Goal: Task Accomplishment & Management: Use online tool/utility

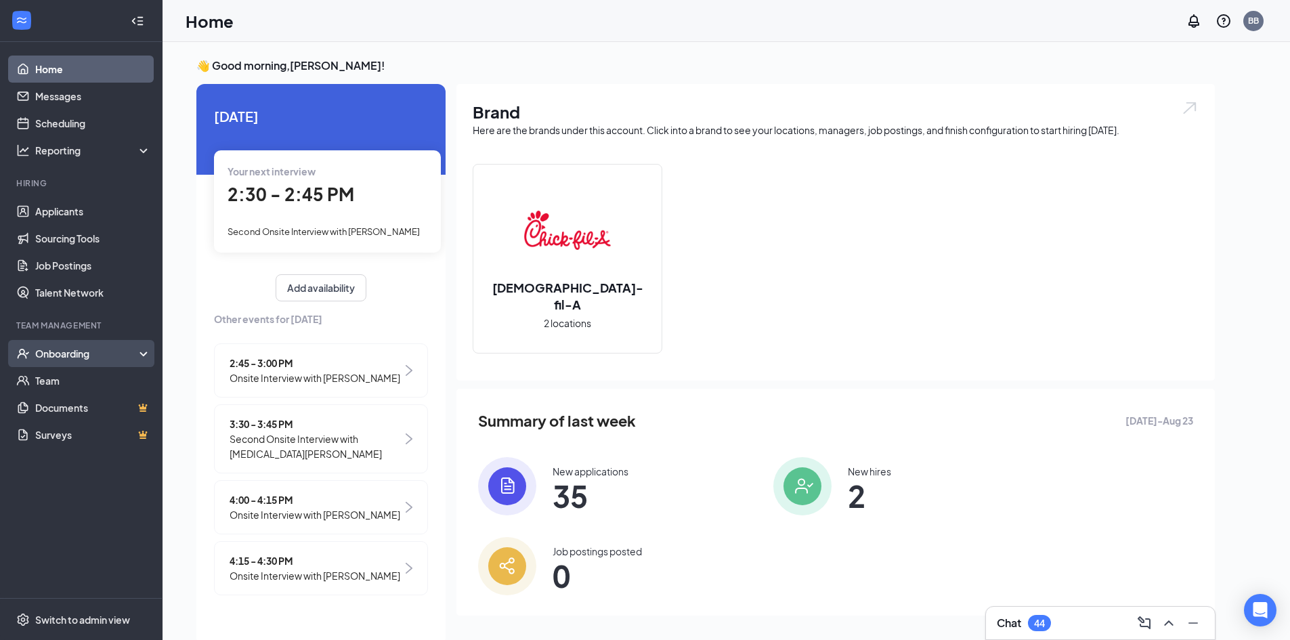
click at [95, 343] on div "Onboarding" at bounding box center [81, 353] width 163 height 27
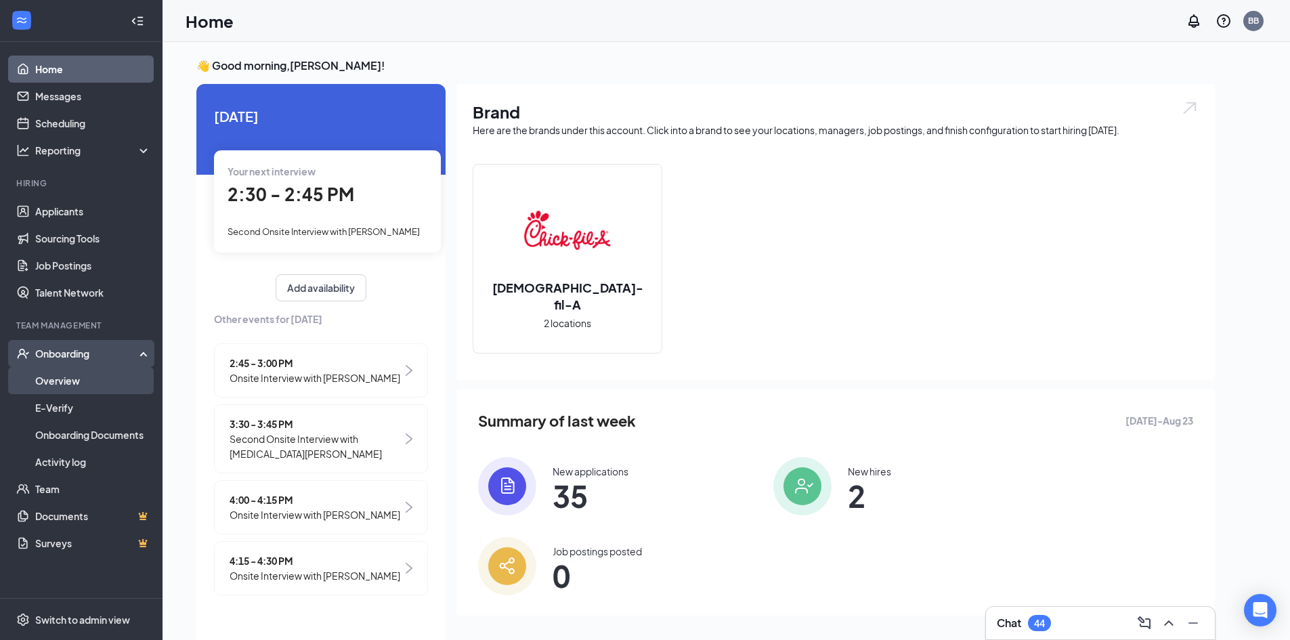
click at [89, 379] on link "Overview" at bounding box center [93, 380] width 116 height 27
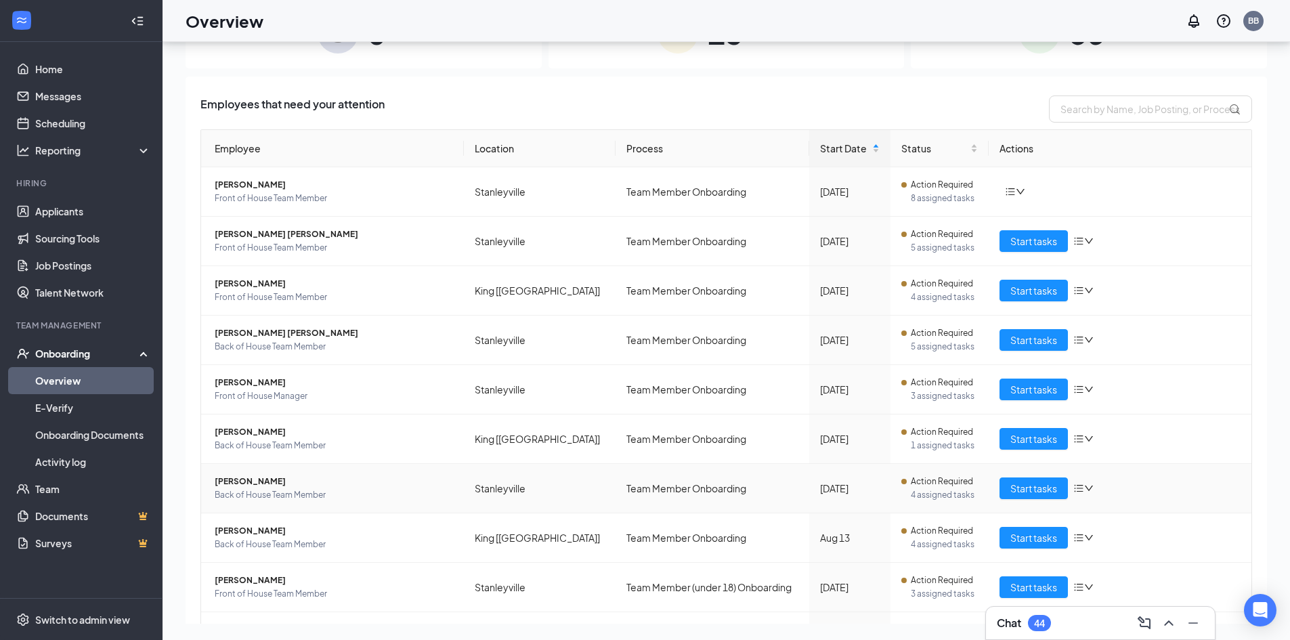
scroll to position [129, 0]
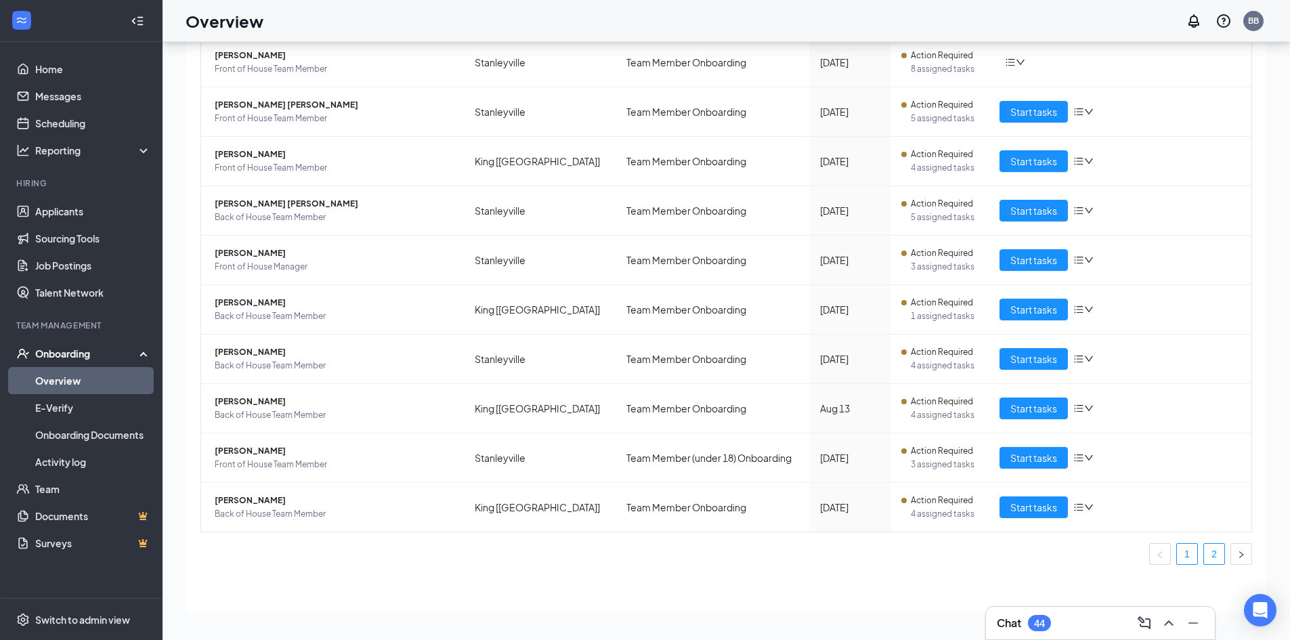
click at [1204, 557] on link "2" at bounding box center [1214, 554] width 20 height 20
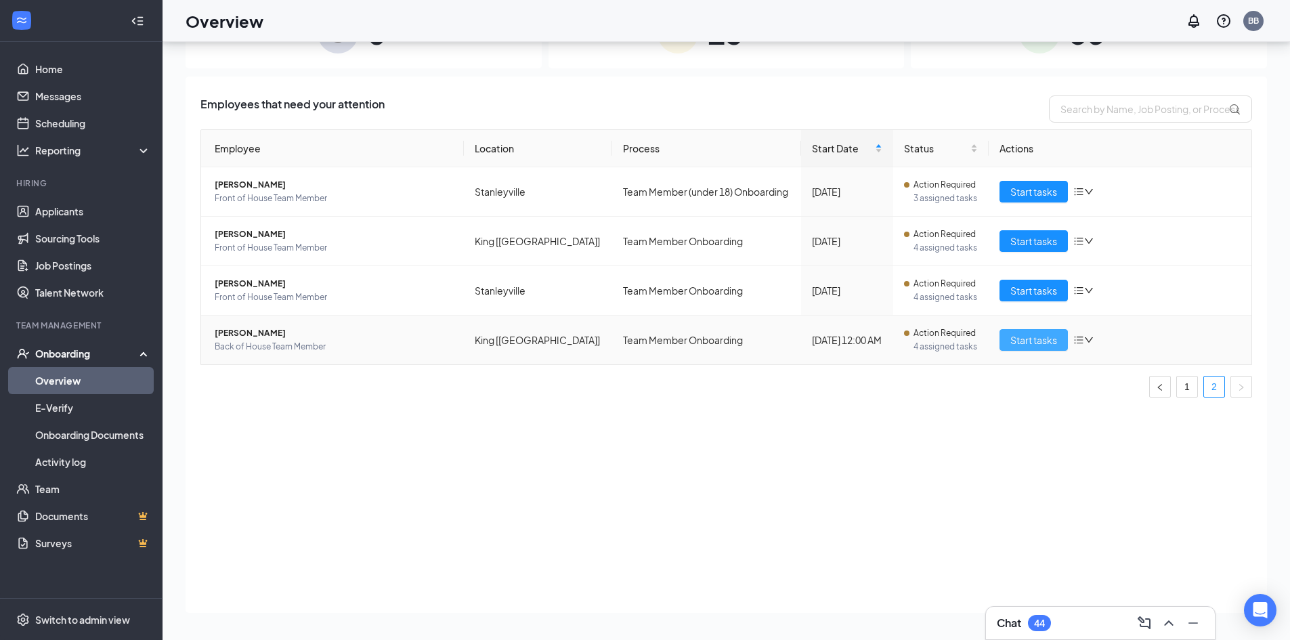
click at [1033, 338] on span "Start tasks" at bounding box center [1033, 340] width 47 height 15
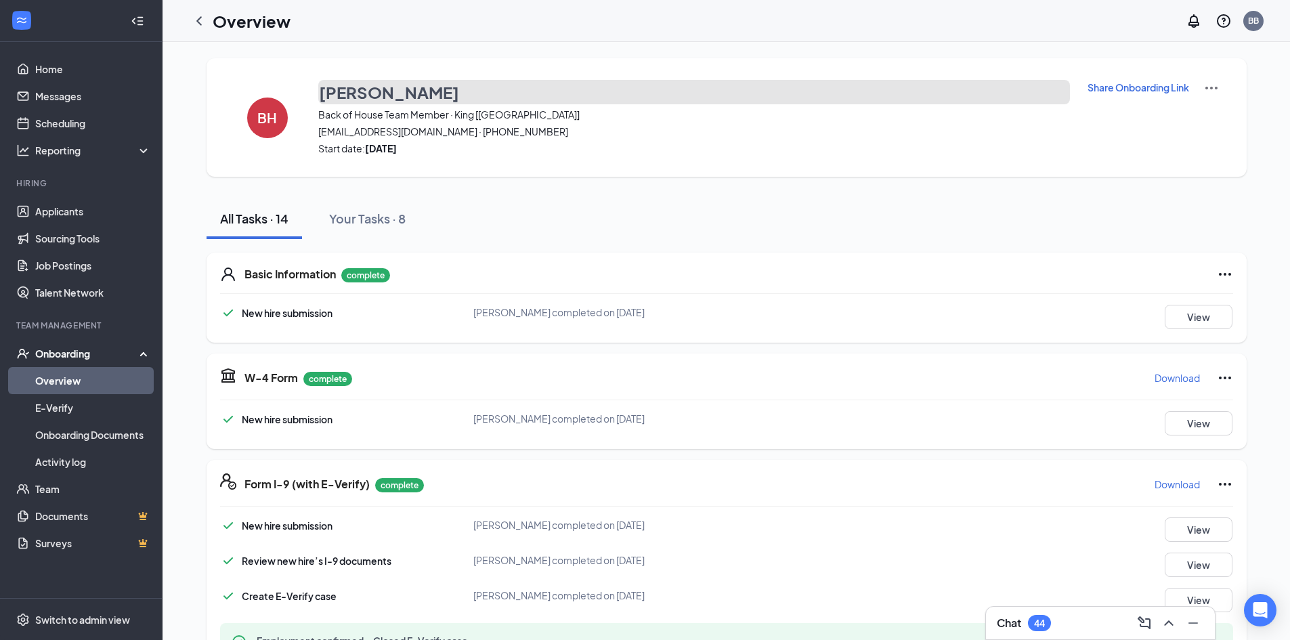
click at [405, 93] on h3 "[PERSON_NAME]" at bounding box center [389, 92] width 140 height 23
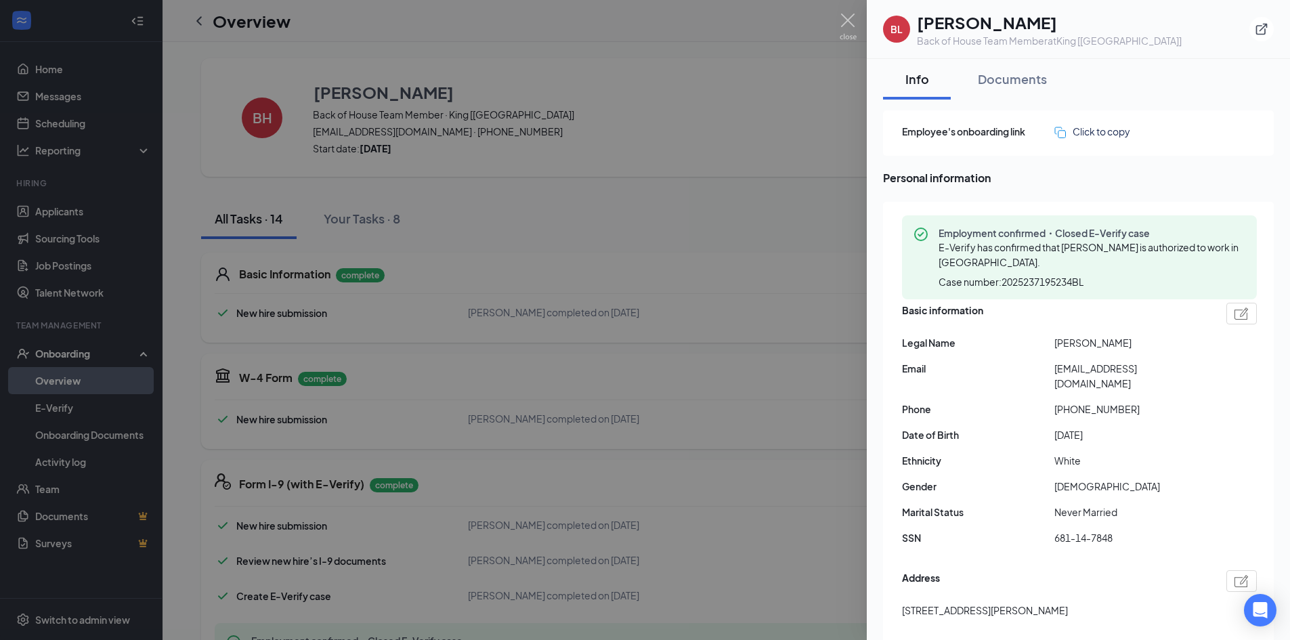
click at [817, 143] on div at bounding box center [645, 320] width 1290 height 640
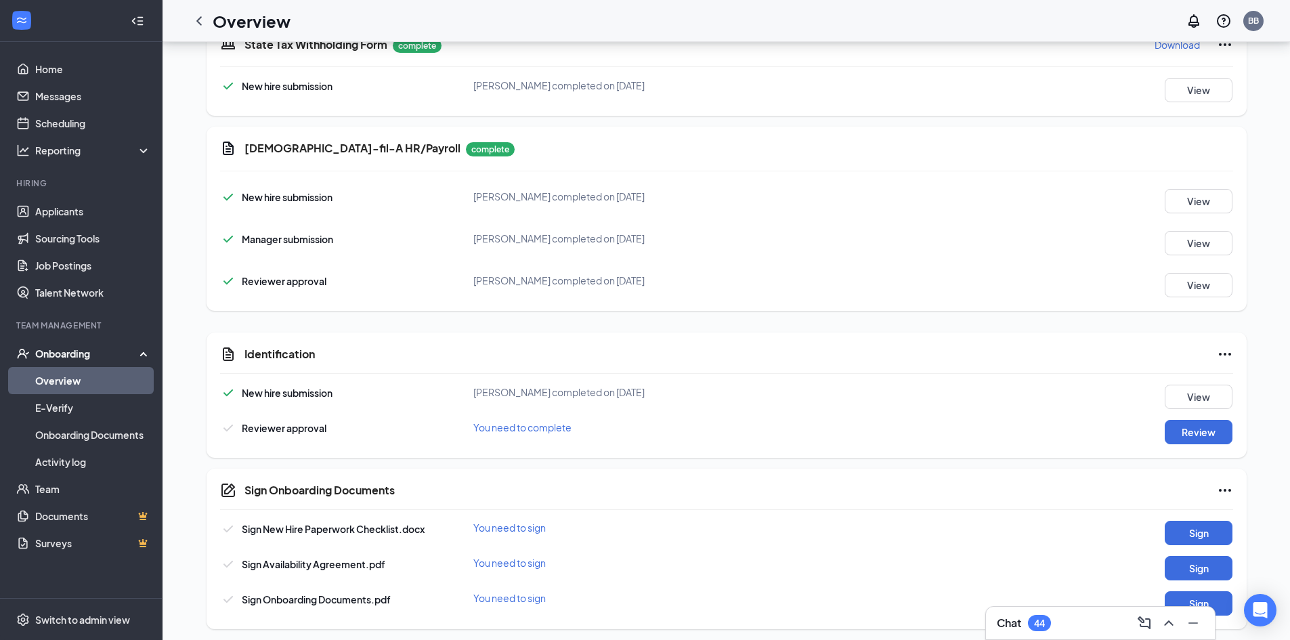
scroll to position [702, 0]
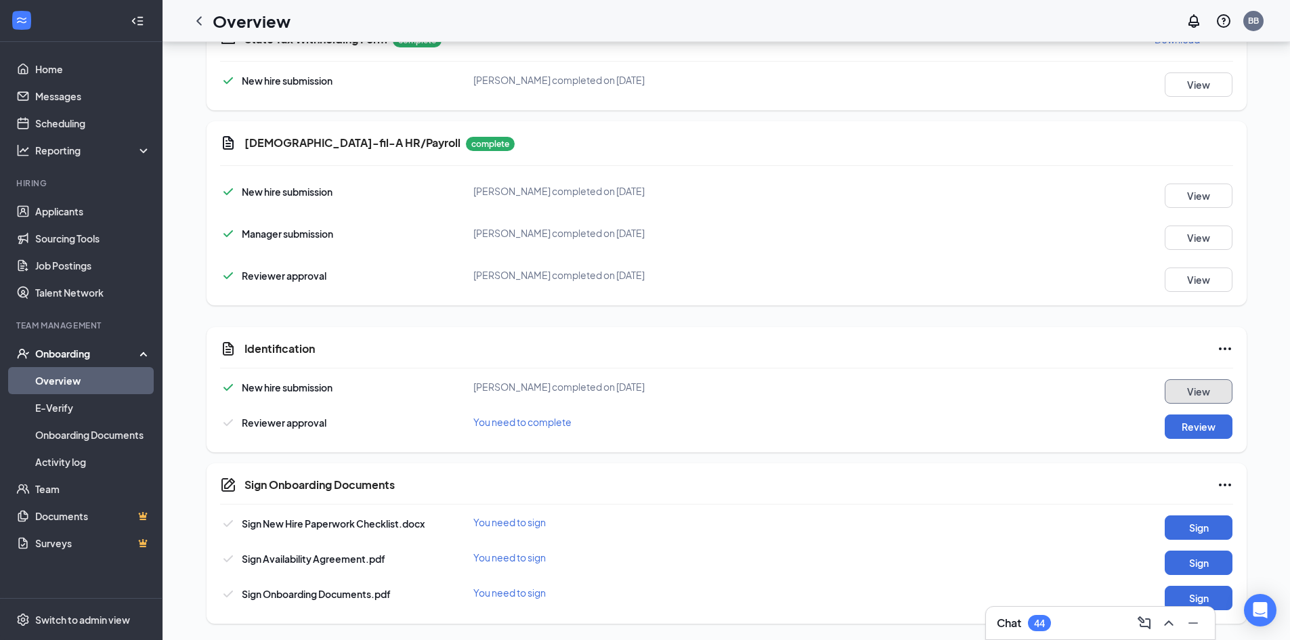
click at [1187, 393] on button "View" at bounding box center [1199, 391] width 68 height 24
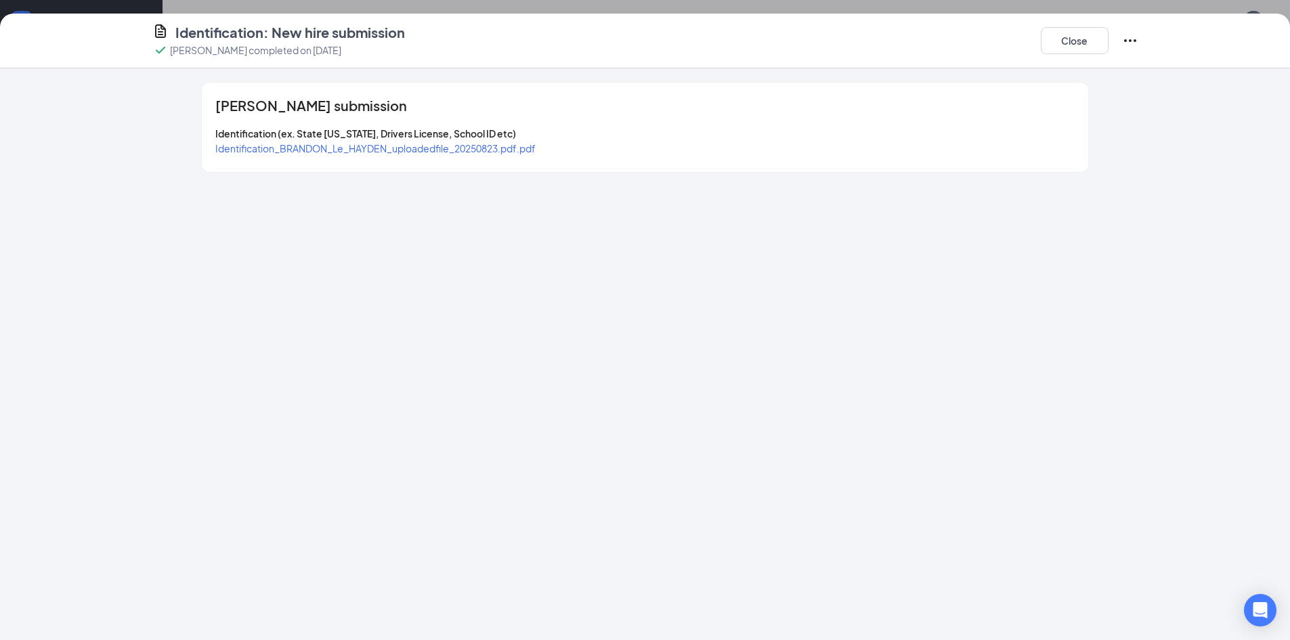
click at [401, 152] on span "Identification_BRANDON_Le_HAYDEN_uploadedfile_20250823.pdf.pdf" at bounding box center [375, 148] width 320 height 12
